Goal: Task Accomplishment & Management: Manage account settings

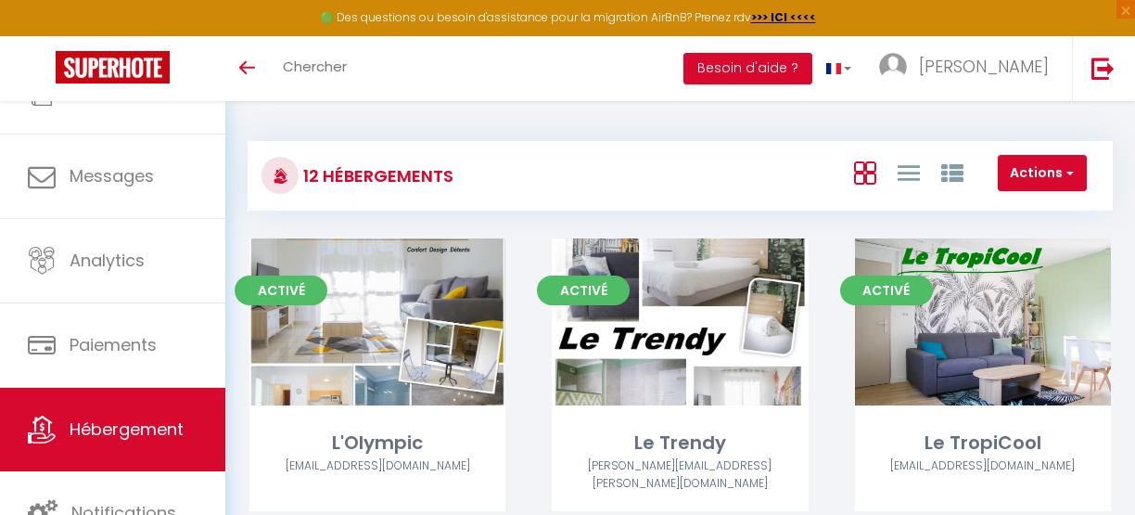
scroll to position [134, 0]
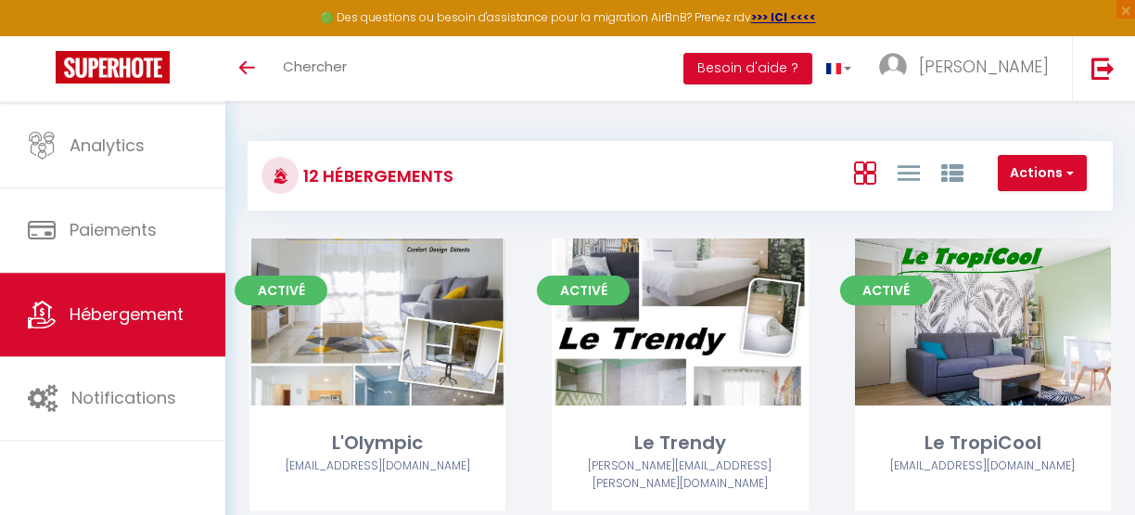
click at [121, 323] on span "Hébergement" at bounding box center [127, 313] width 114 height 23
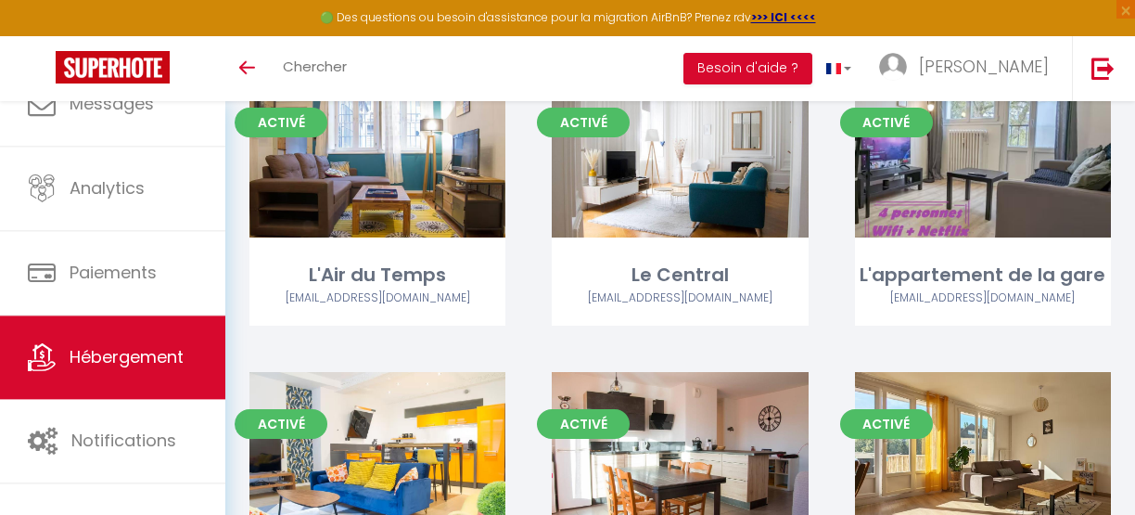
scroll to position [489, 0]
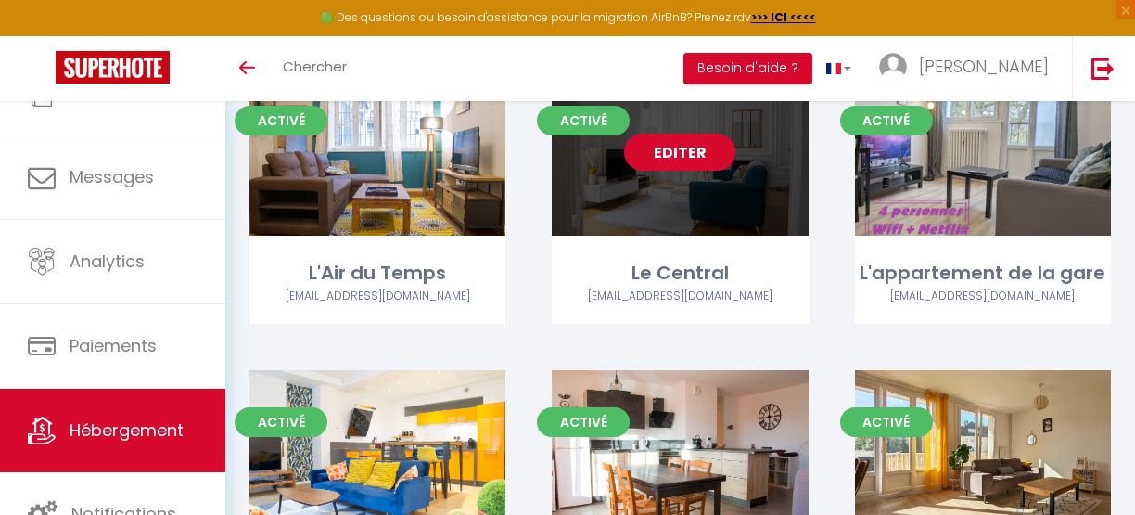
click at [684, 145] on link "Editer" at bounding box center [679, 152] width 111 height 37
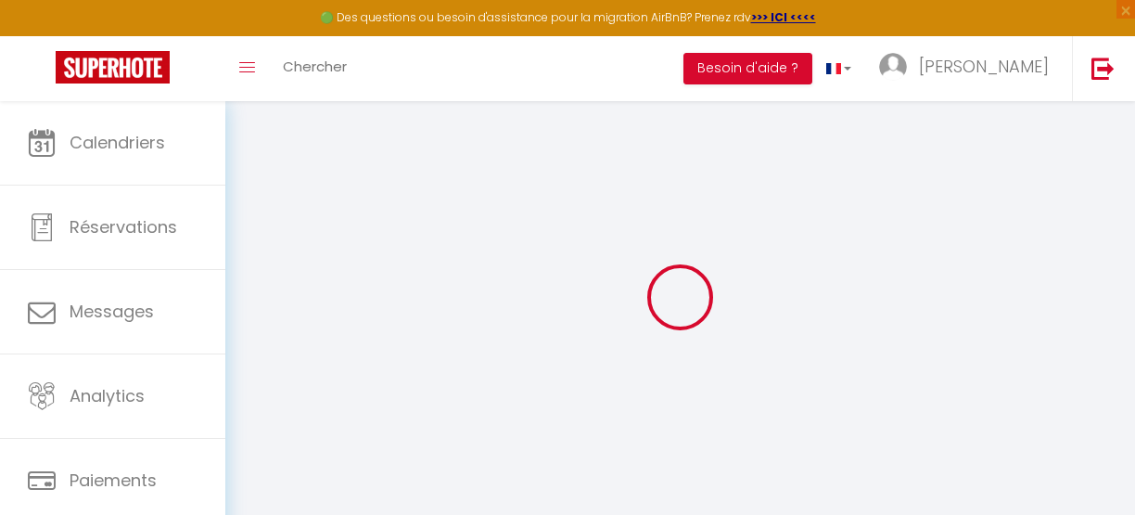
select select
checkbox input "false"
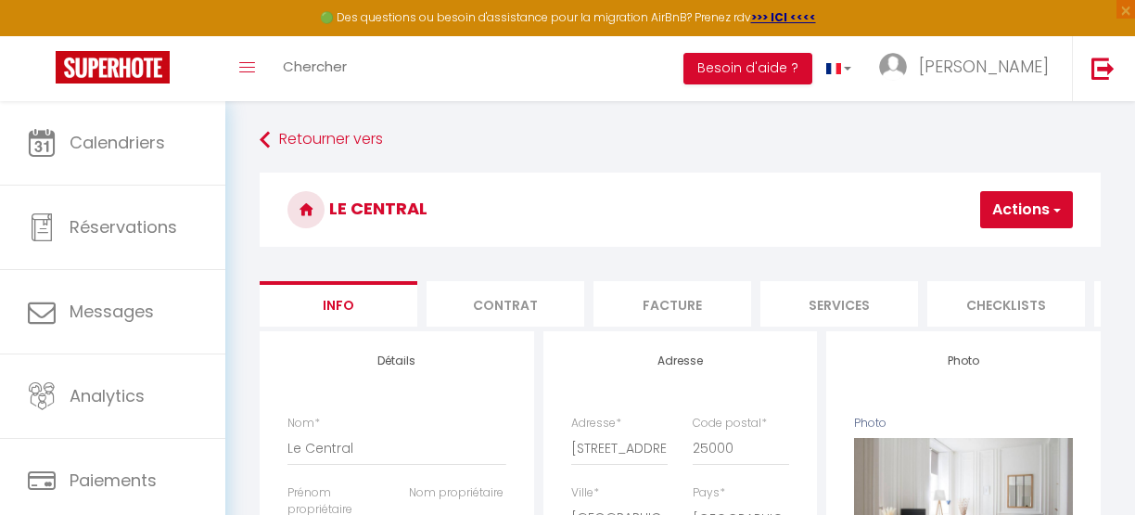
click at [1000, 212] on button "Actions" at bounding box center [1026, 209] width 93 height 37
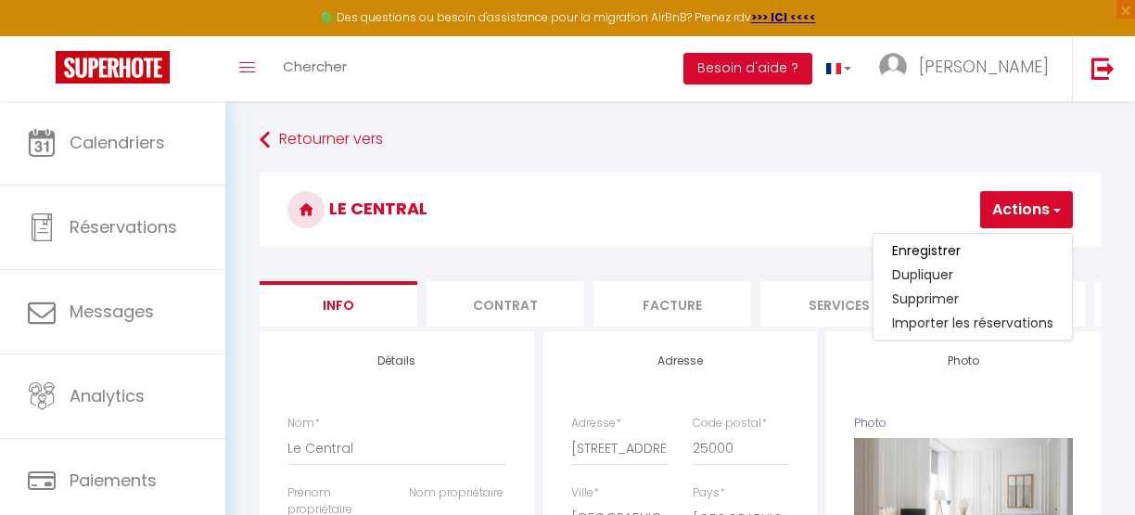
click at [659, 221] on h3 "Le Central" at bounding box center [680, 209] width 841 height 74
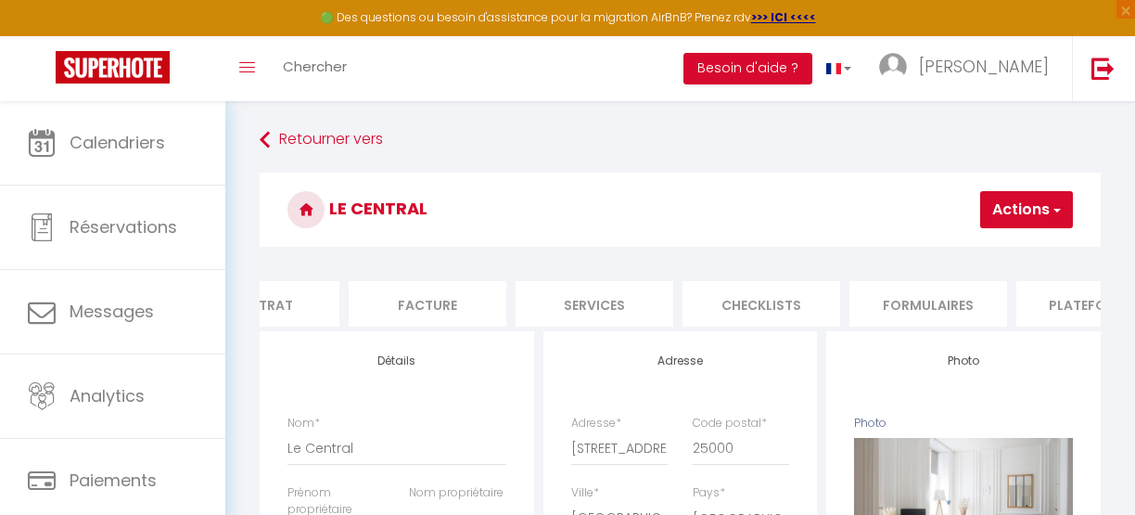
scroll to position [0, 284]
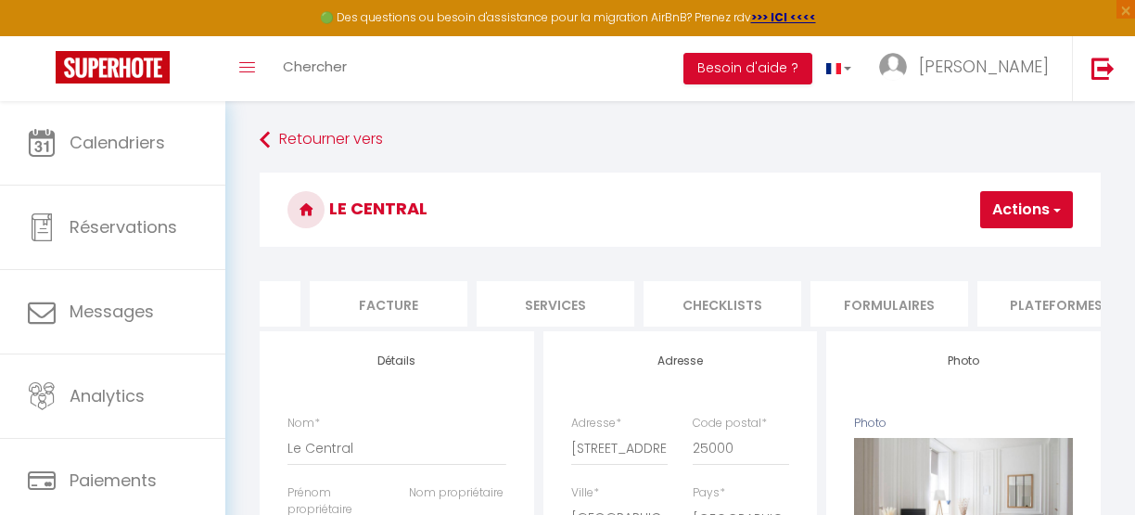
click at [986, 306] on li "Plateformes" at bounding box center [1056, 303] width 158 height 45
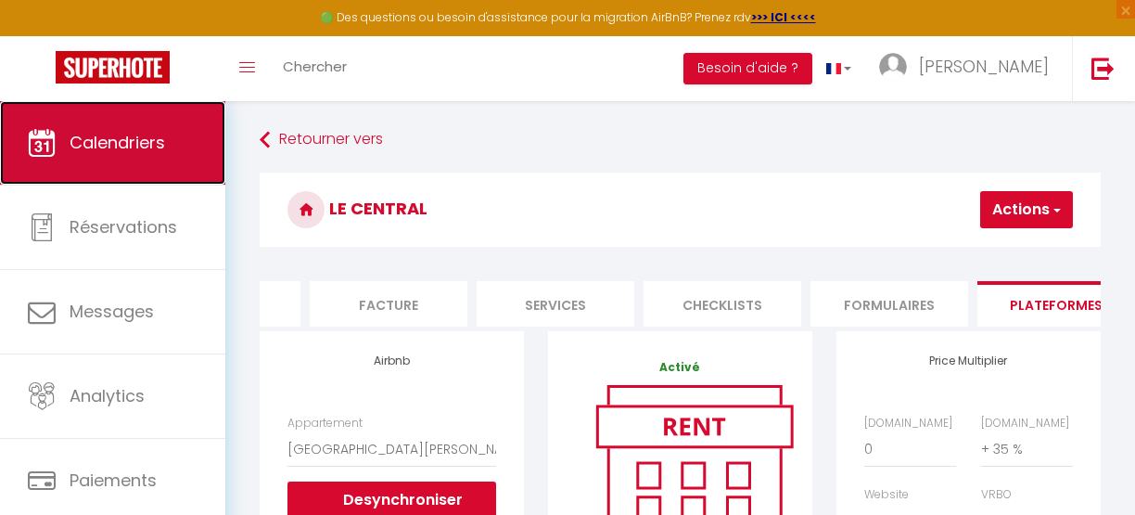
click at [122, 165] on link "Calendriers" at bounding box center [112, 142] width 225 height 83
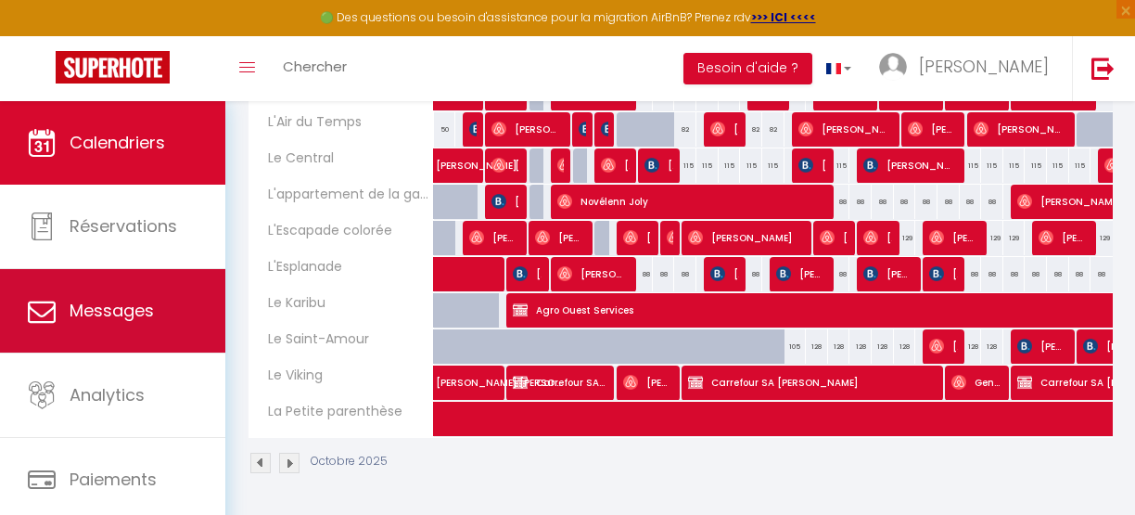
scroll to position [134, 0]
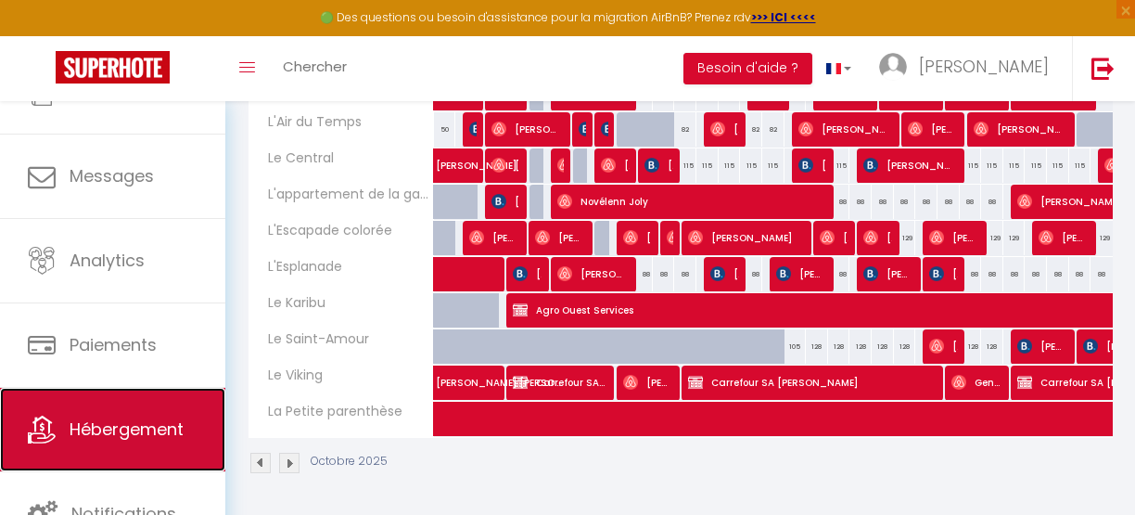
click at [135, 423] on span "Hébergement" at bounding box center [127, 428] width 114 height 23
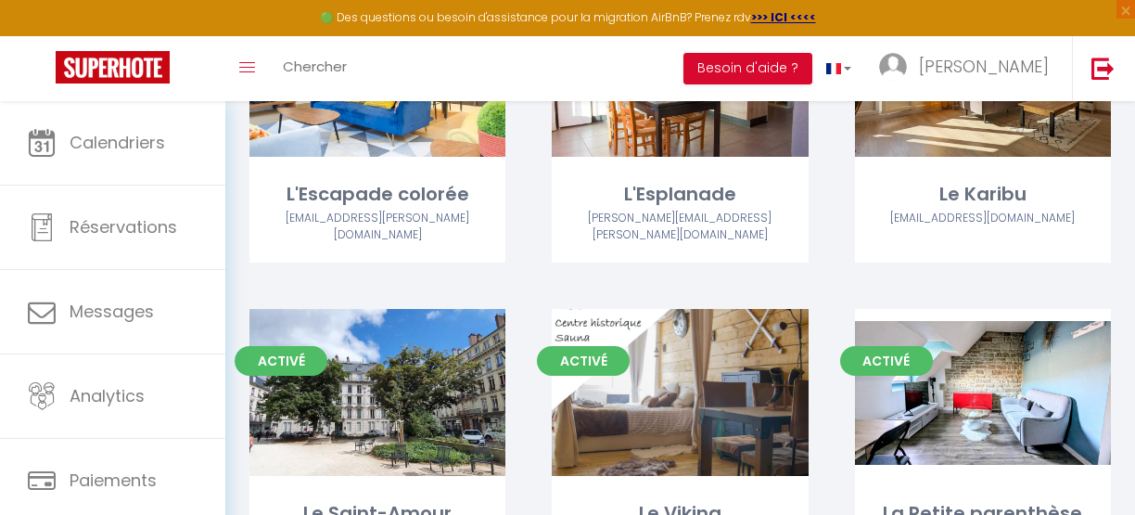
scroll to position [952, 0]
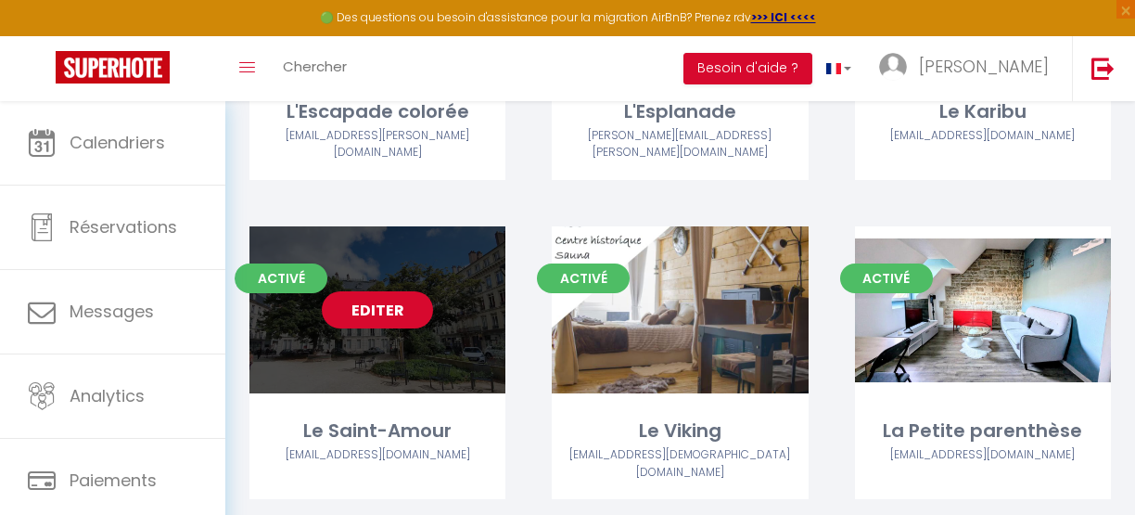
click at [370, 291] on link "Editer" at bounding box center [377, 309] width 111 height 37
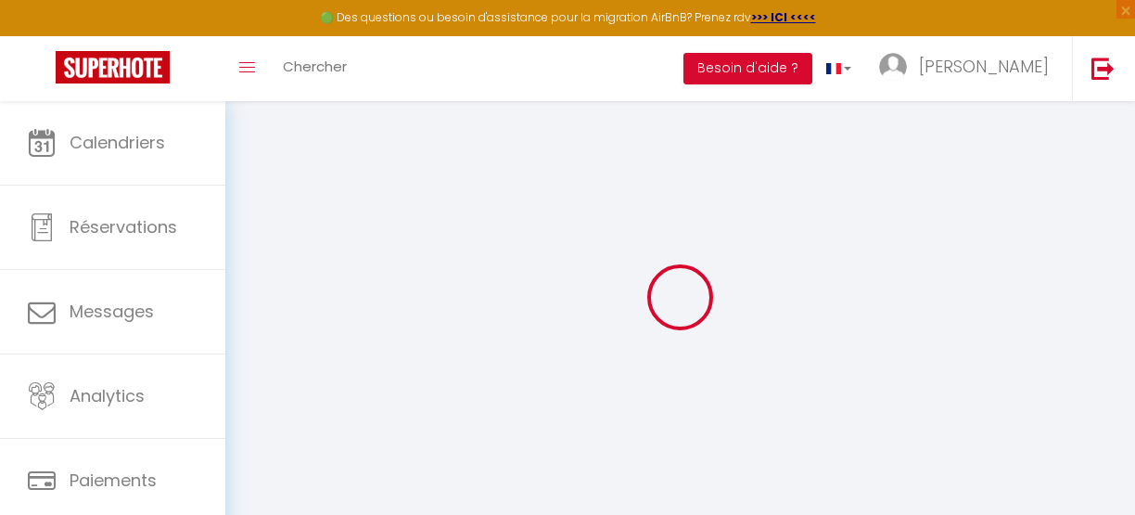
select select
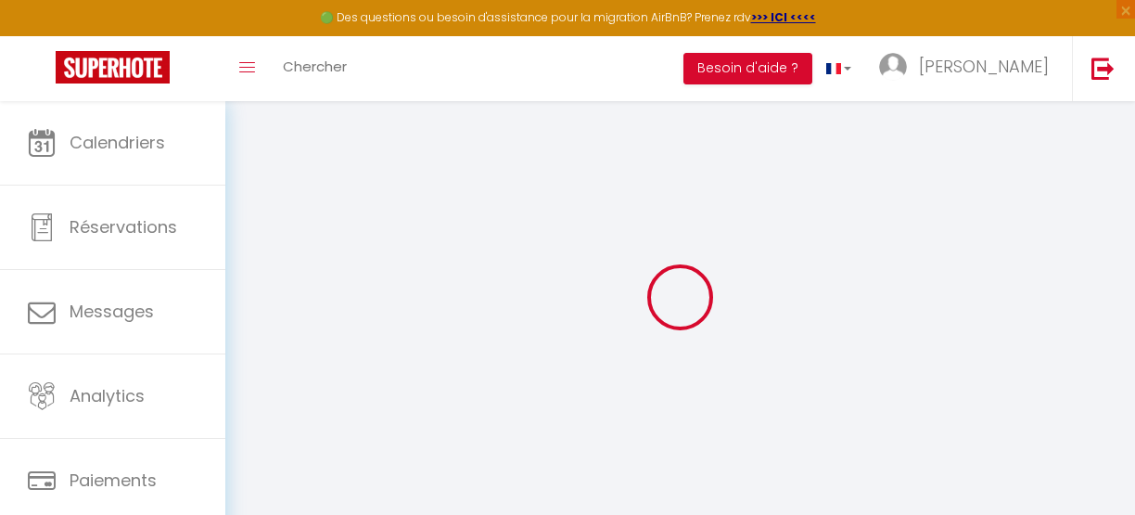
select select
checkbox input "false"
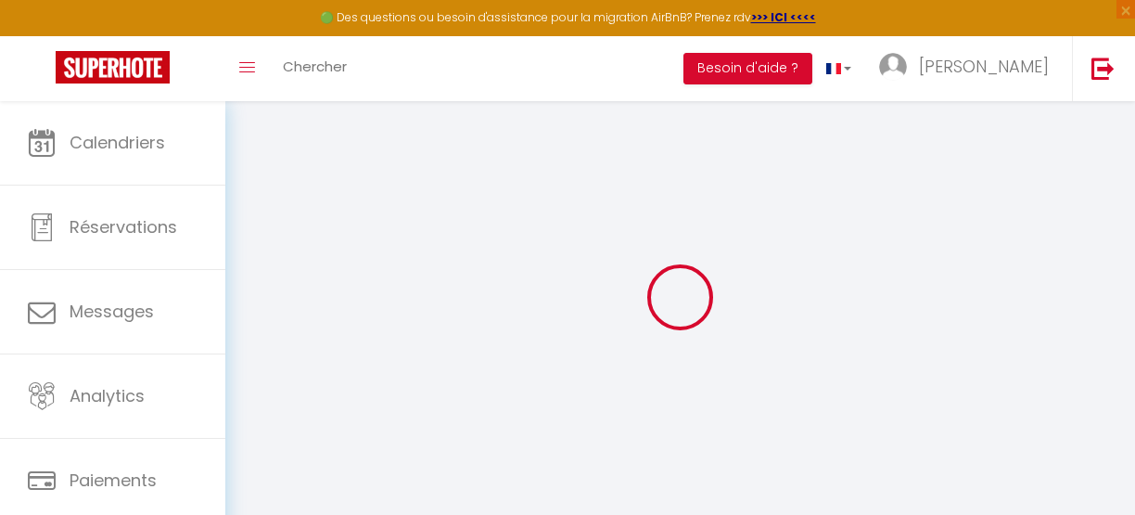
select select
type input "Le Saint-Amour"
select select "1"
select select "2"
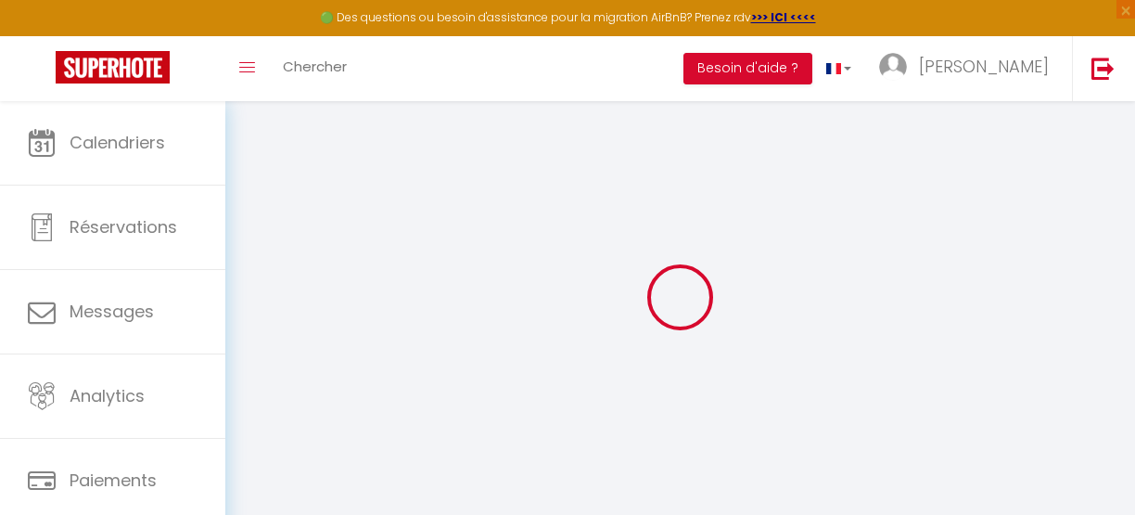
type input "105"
type input "49"
type input "5.5"
type input "100"
type input "300"
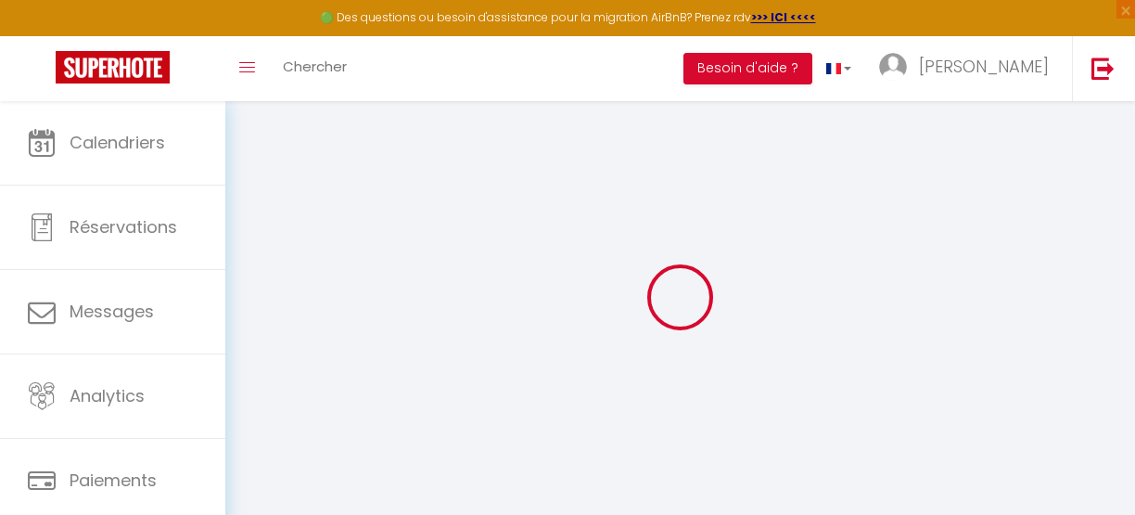
select select
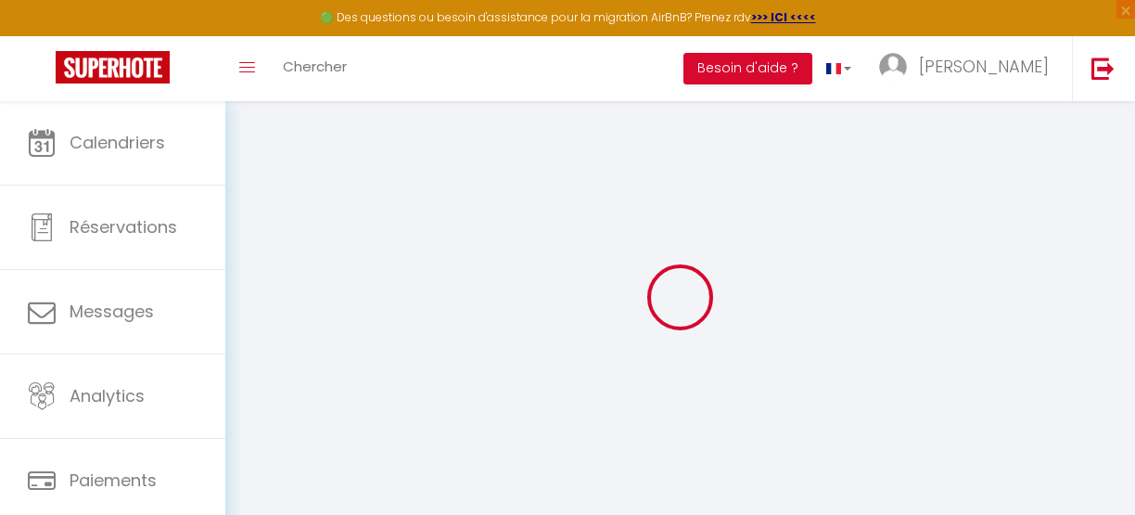
select select
type input "[STREET_ADDRESS]"
type input "25000"
type input "[GEOGRAPHIC_DATA]"
type input "[EMAIL_ADDRESS][DOMAIN_NAME]"
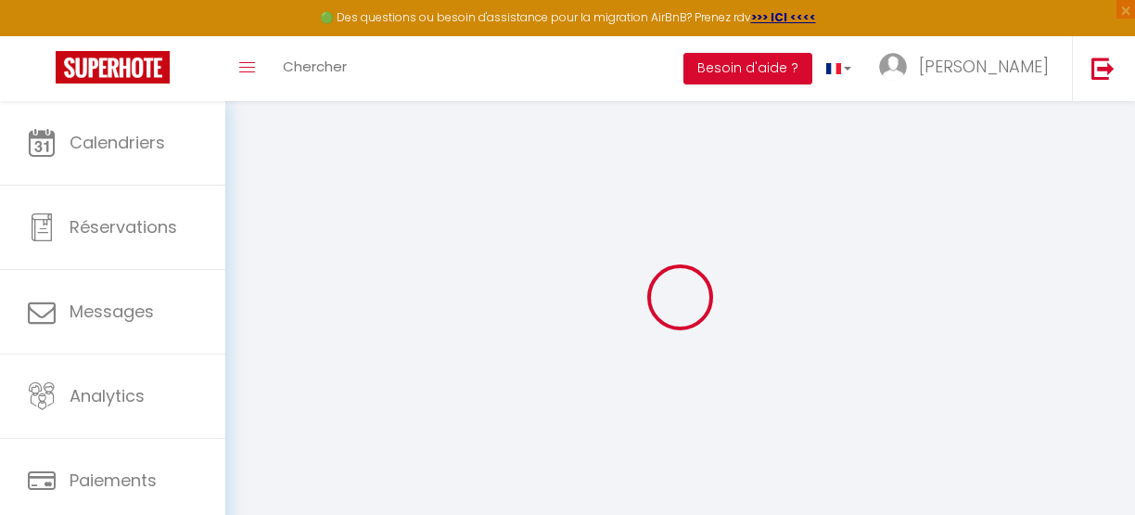
select select
checkbox input "false"
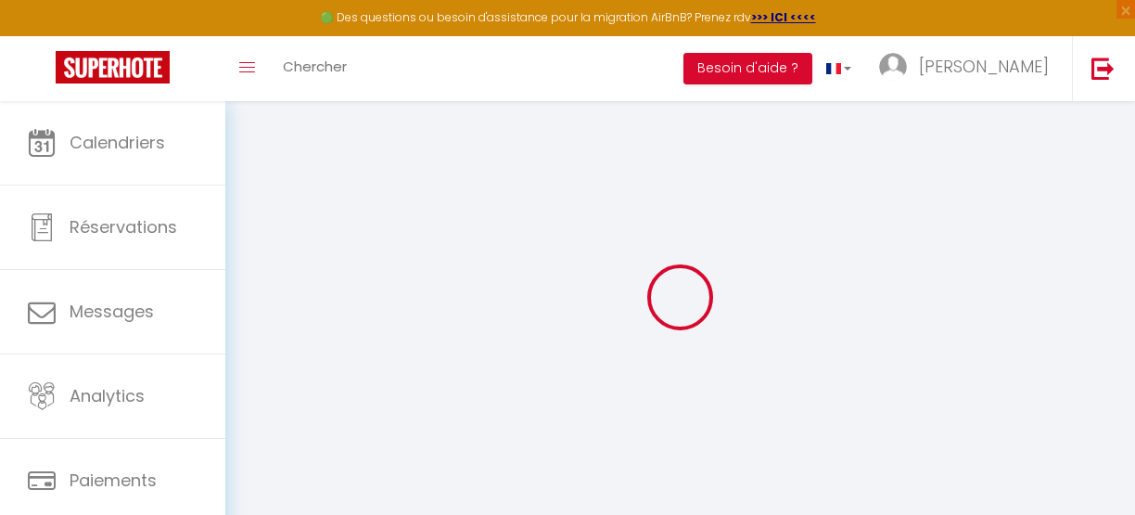
radio input "true"
type input "0"
select select "37453"
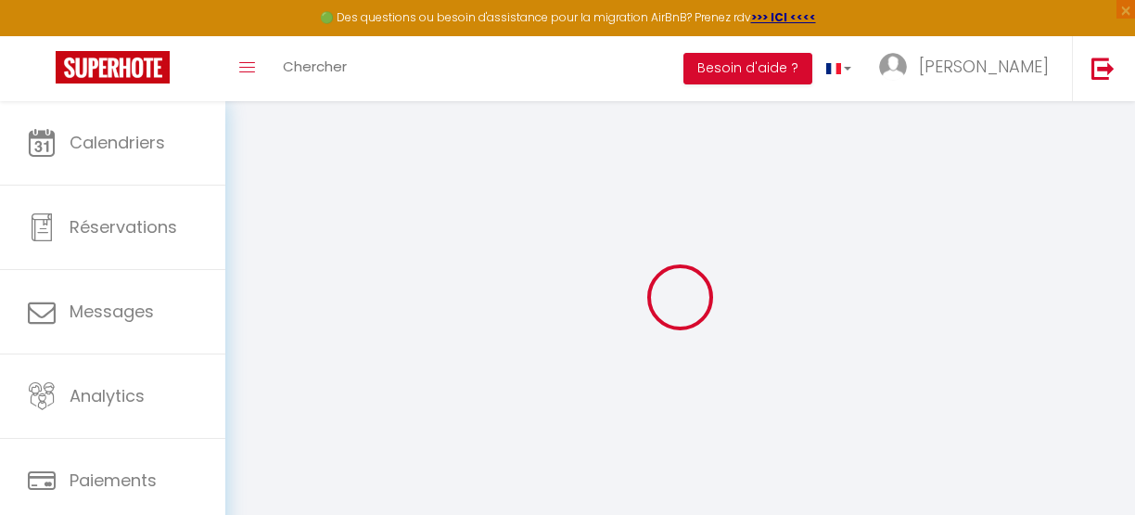
select select
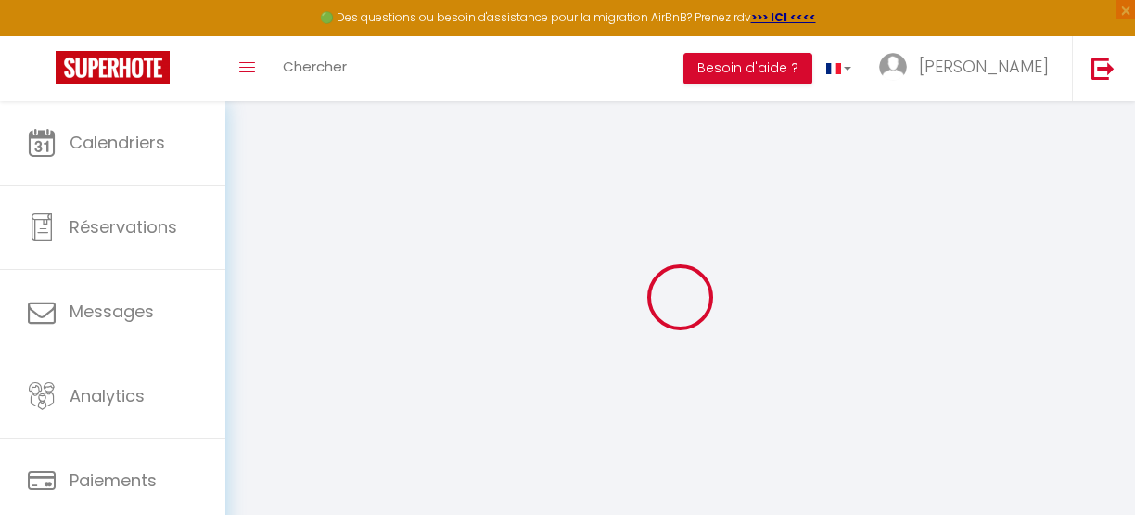
select select
checkbox input "false"
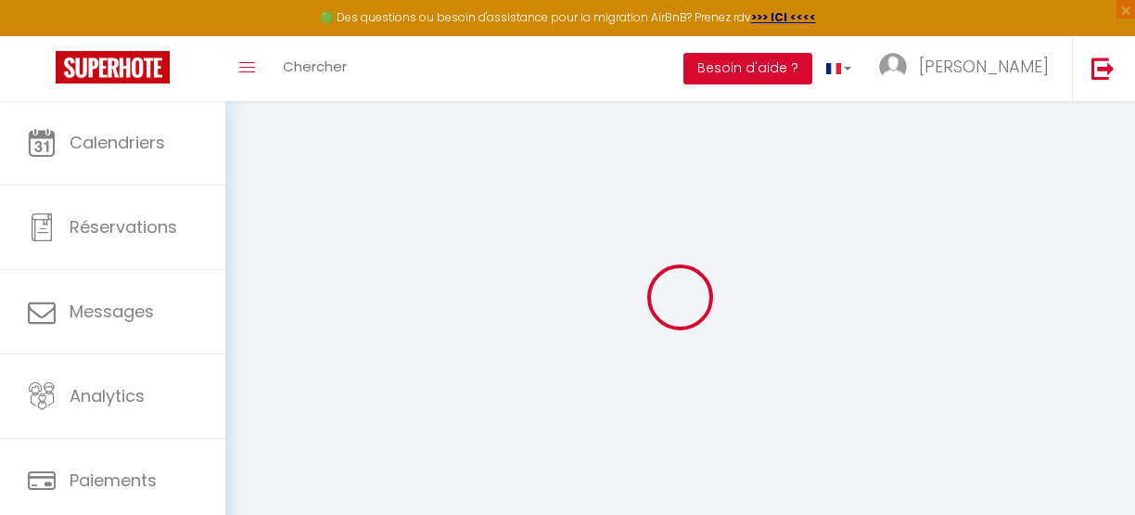
checkbox input "false"
select select
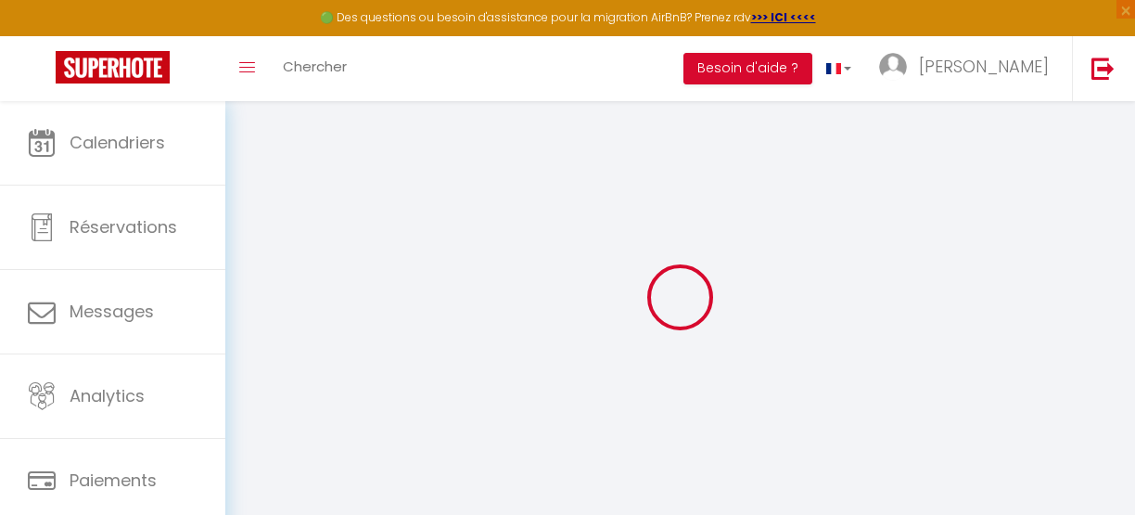
select select
checkbox input "false"
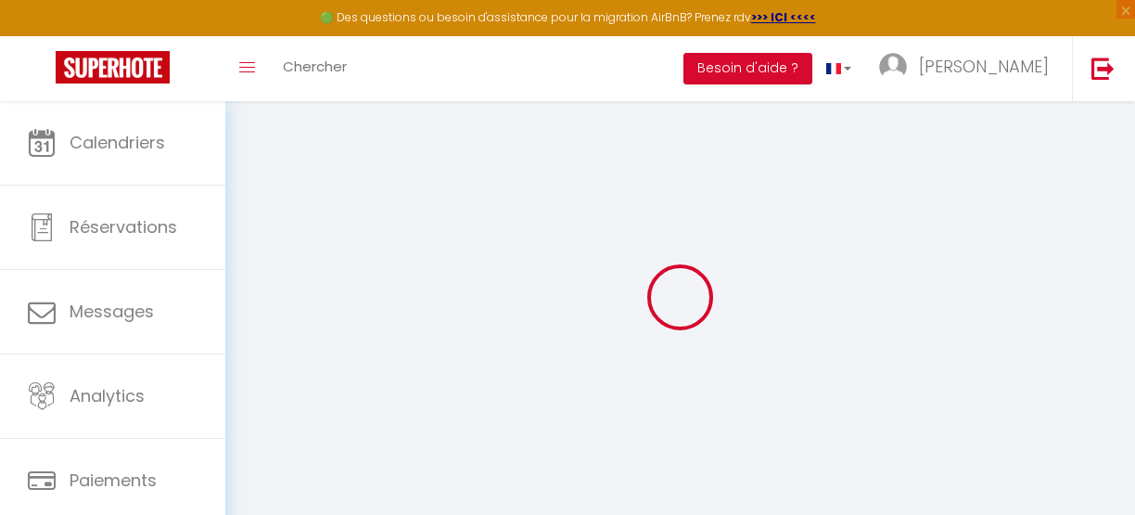
checkbox input "false"
select select
checkbox input "false"
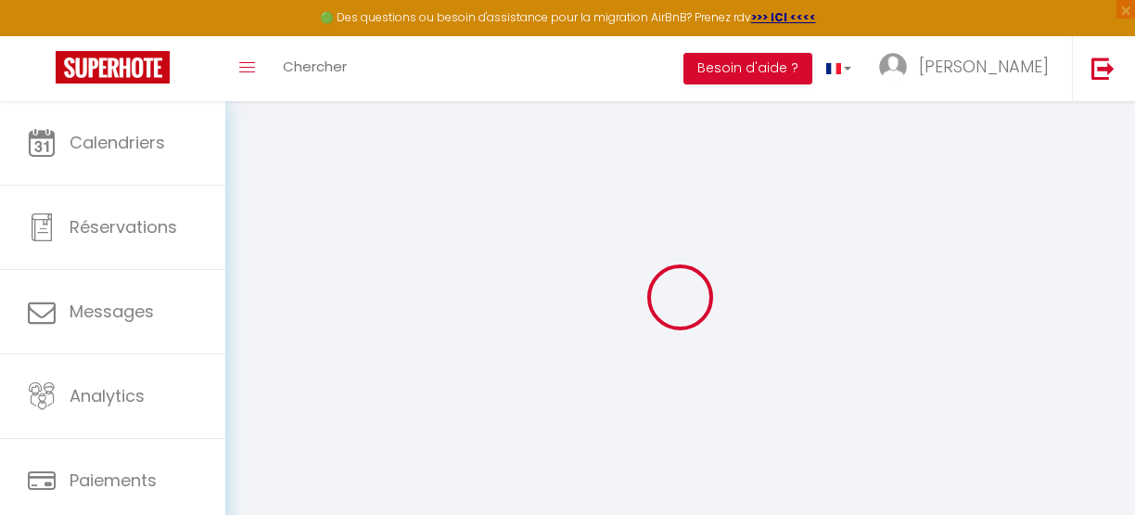
checkbox input "false"
select select
checkbox input "false"
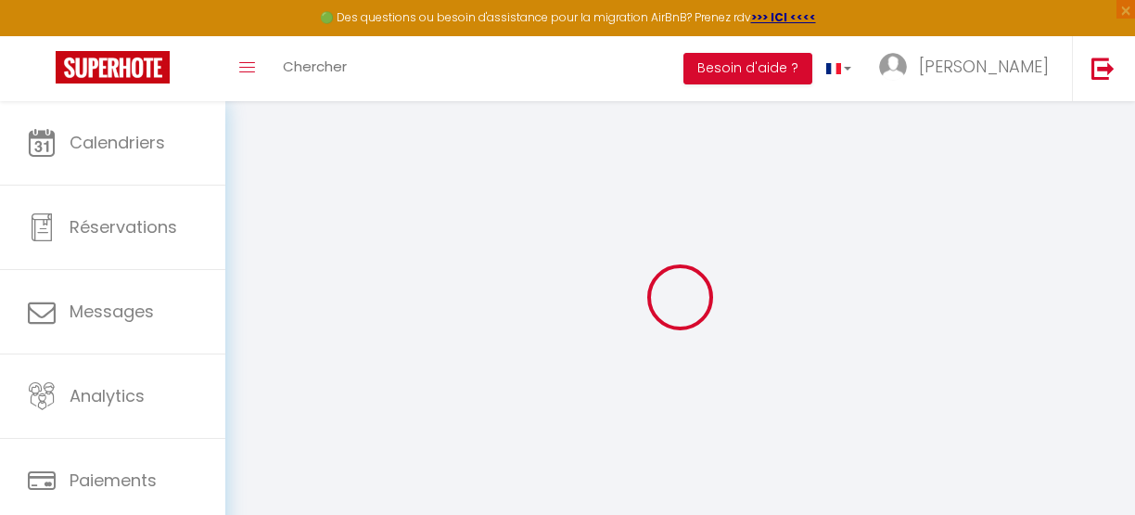
checkbox input "false"
select select "well_reviewed_guests"
select select "EUR"
select select "18334"
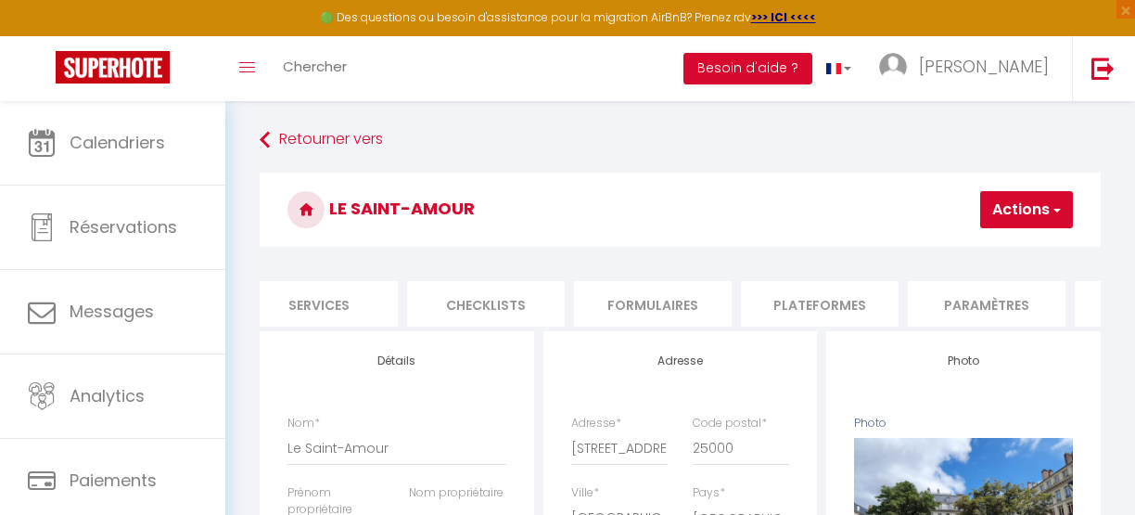
scroll to position [0, 521]
click at [840, 292] on li "Plateformes" at bounding box center [819, 303] width 158 height 45
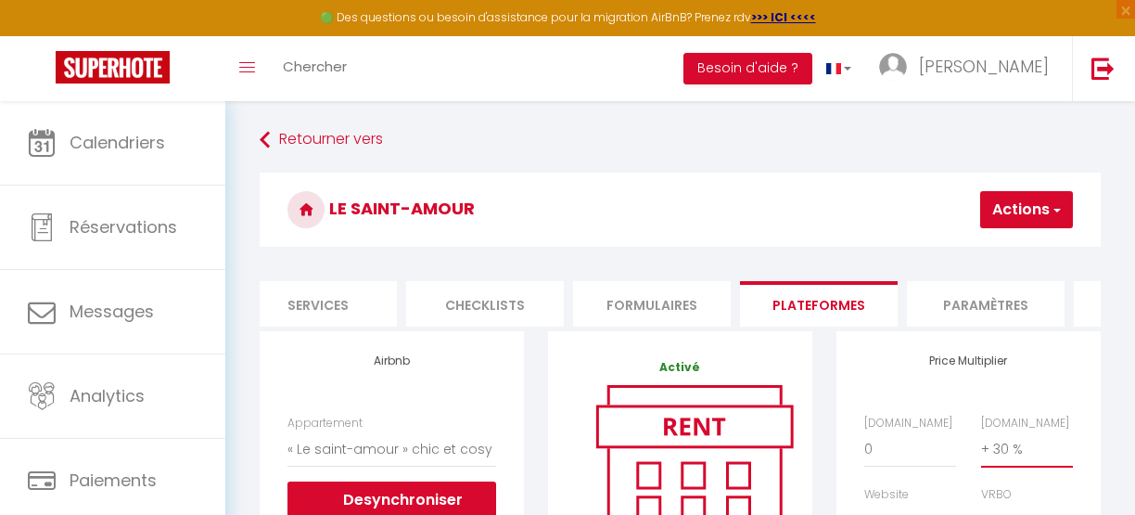
click at [1004, 464] on select "0 + 1 % + 2 % + 3 % + 4 % + 5 % + 6 % + 7 % + 8 % + 9 %" at bounding box center [1027, 448] width 92 height 35
select select "+ 35 %"
click at [981, 445] on select "0 + 1 % + 2 % + 3 % + 4 % + 5 % + 6 % + 7 % + 8 % + 9 %" at bounding box center [1027, 448] width 92 height 35
click at [1022, 216] on button "Actions" at bounding box center [1026, 209] width 93 height 37
click at [994, 245] on link "Enregistrer" at bounding box center [999, 250] width 147 height 24
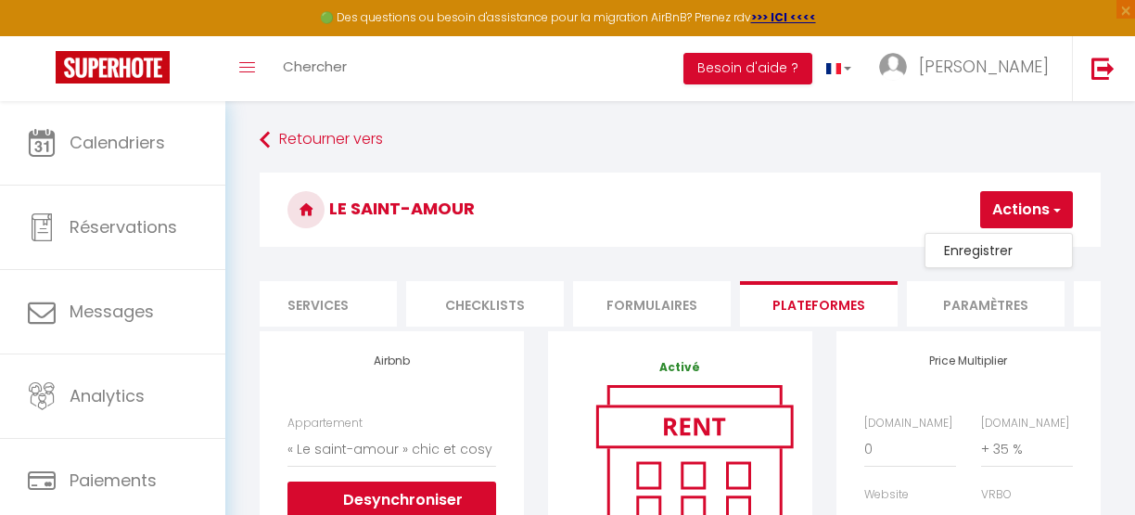
select select "well_reviewed_guests"
select select "EUR"
select select "18334"
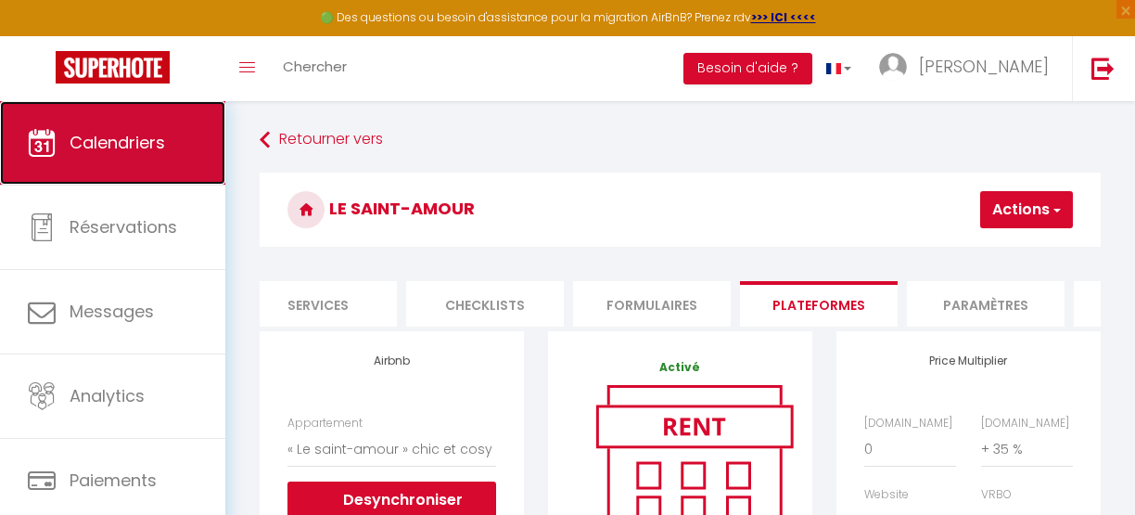
click at [143, 159] on link "Calendriers" at bounding box center [112, 142] width 225 height 83
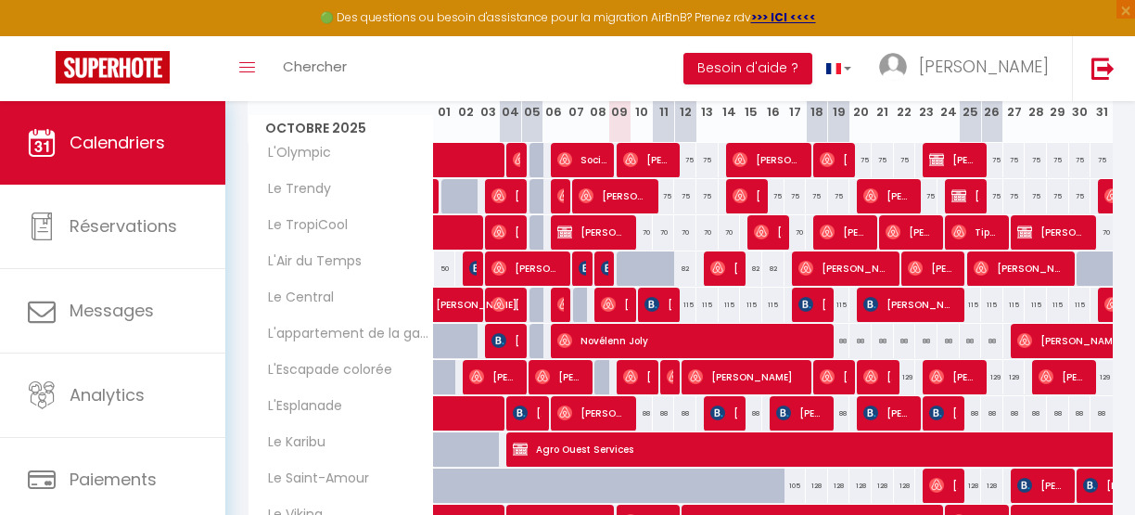
scroll to position [314, 0]
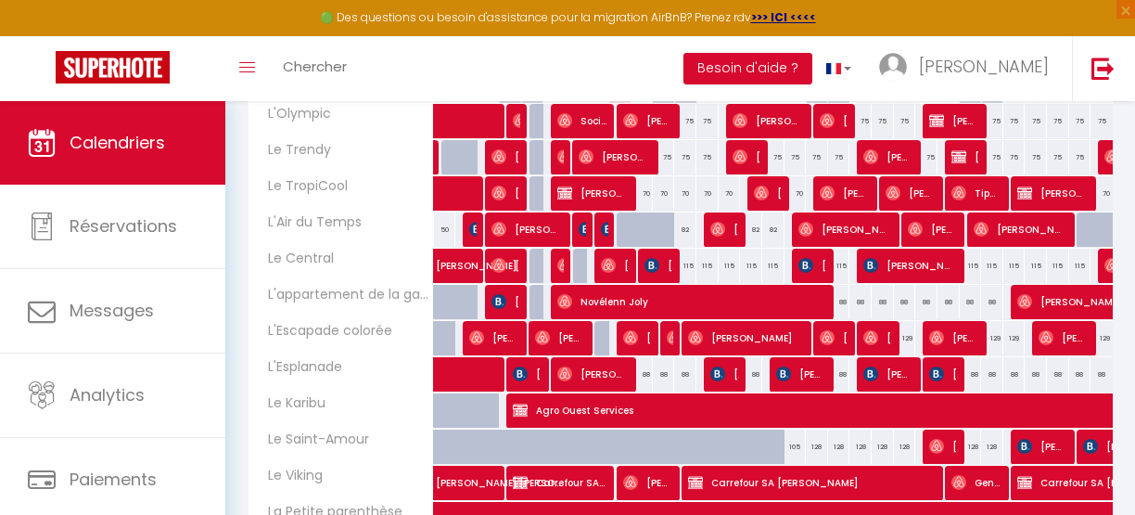
click at [640, 375] on div "88" at bounding box center [642, 374] width 22 height 34
type input "88"
type input "Ven 10 Octobre 2025"
type input "[PERSON_NAME] 11 Octobre 2025"
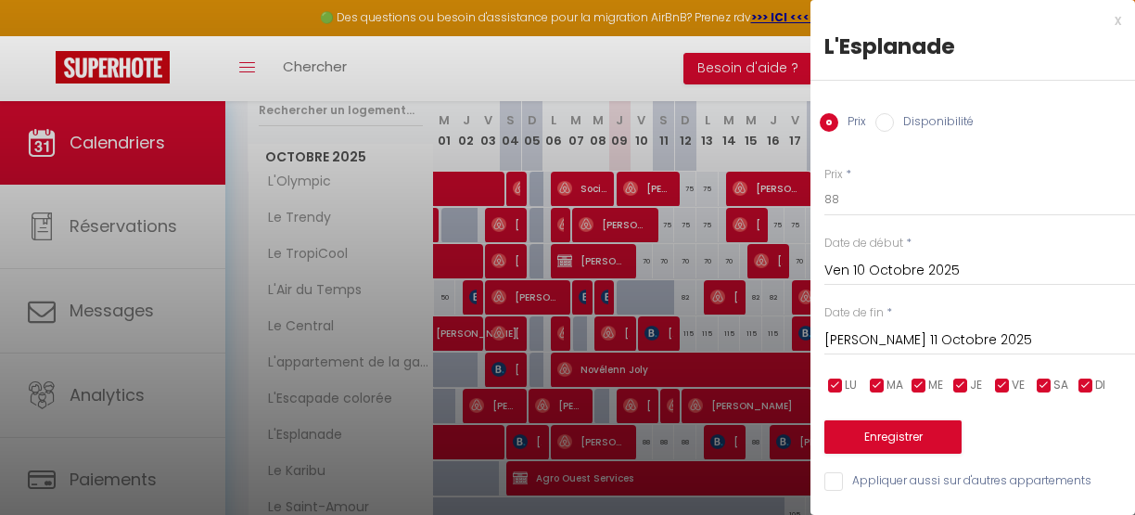
scroll to position [246, 0]
click at [842, 196] on input "88" at bounding box center [979, 199] width 311 height 33
type input "82"
click at [862, 338] on input "[PERSON_NAME] 11 Octobre 2025" at bounding box center [979, 340] width 311 height 24
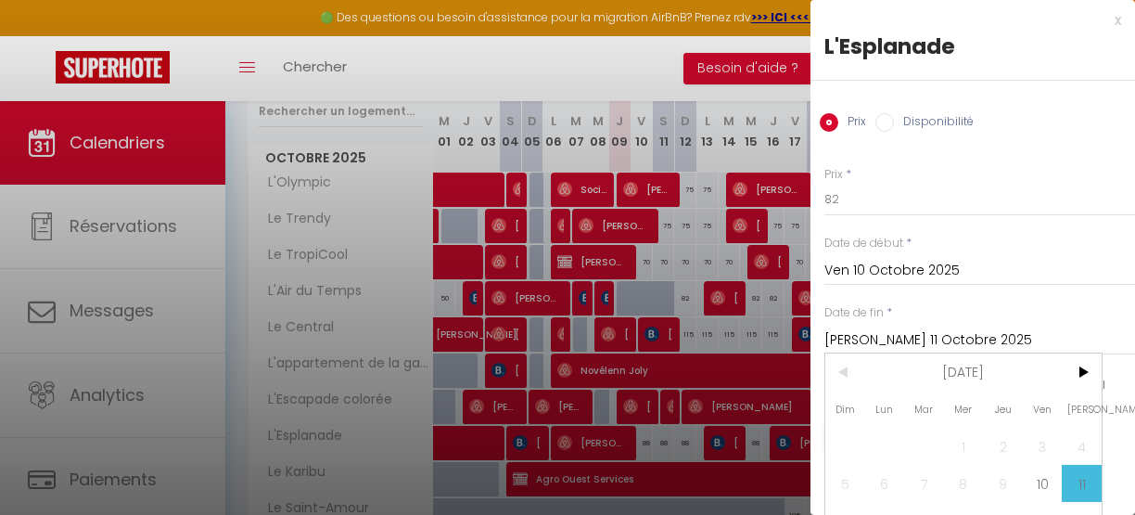
scroll to position [111, 0]
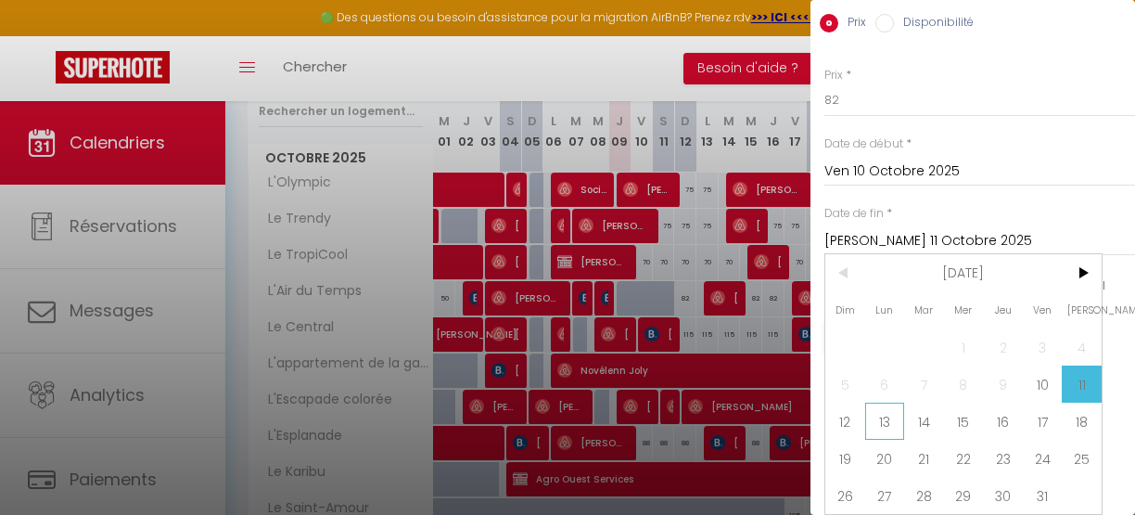
click at [890, 419] on span "13" at bounding box center [885, 420] width 40 height 37
type input "Lun 13 Octobre 2025"
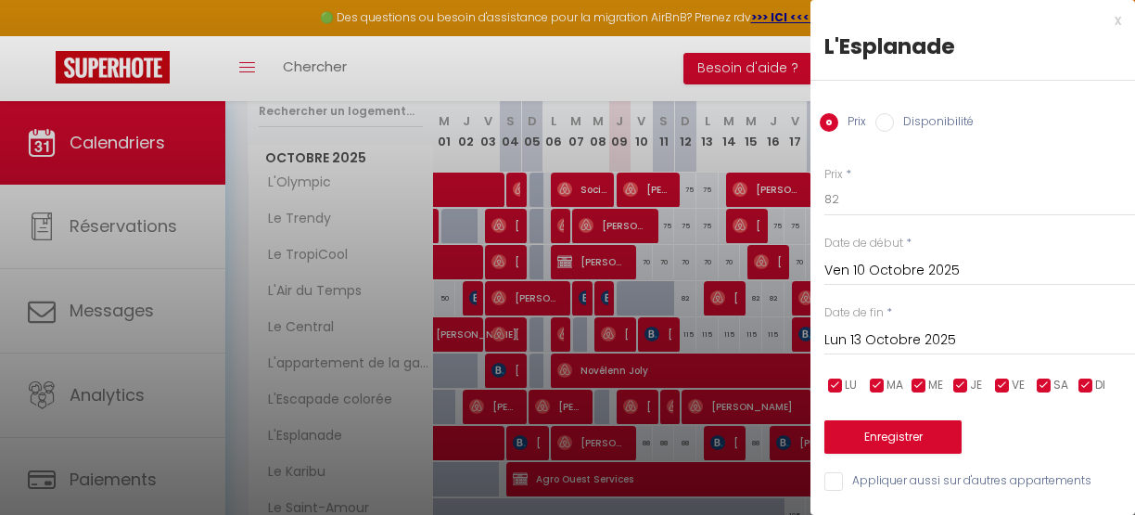
scroll to position [9, 0]
click at [900, 423] on button "Enregistrer" at bounding box center [892, 436] width 137 height 33
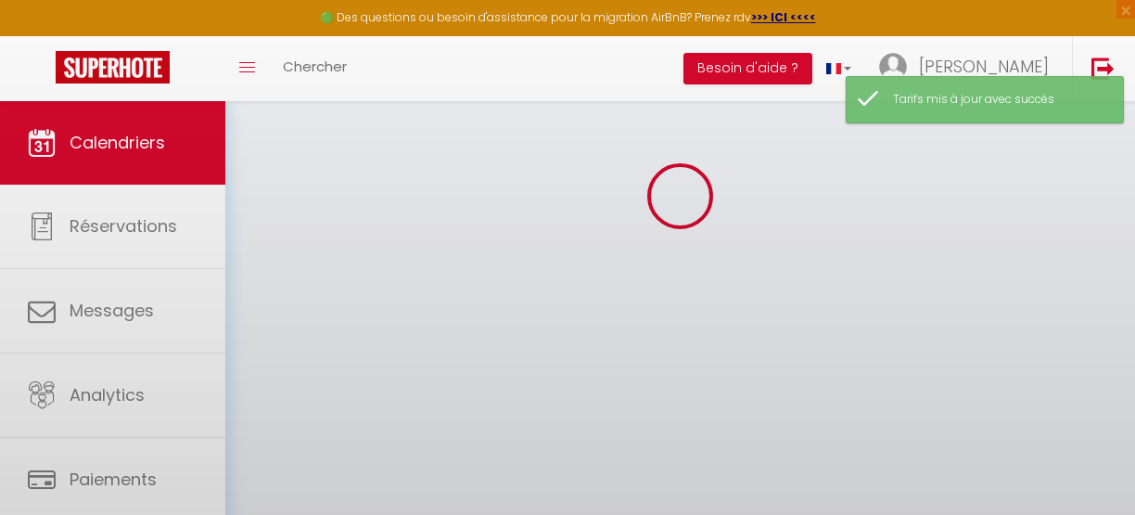
scroll to position [246, 0]
